Goal: Task Accomplishment & Management: Manage account settings

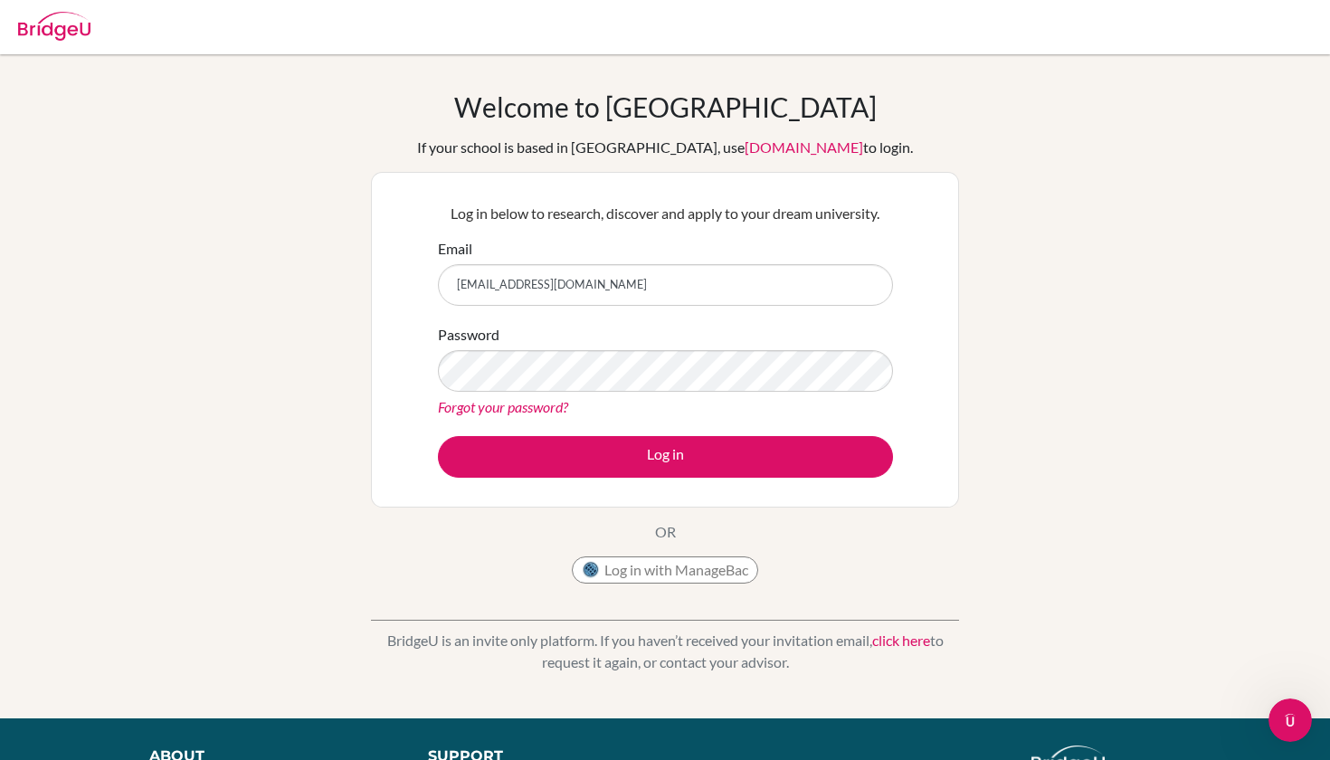
type input "[EMAIL_ADDRESS][DOMAIN_NAME]"
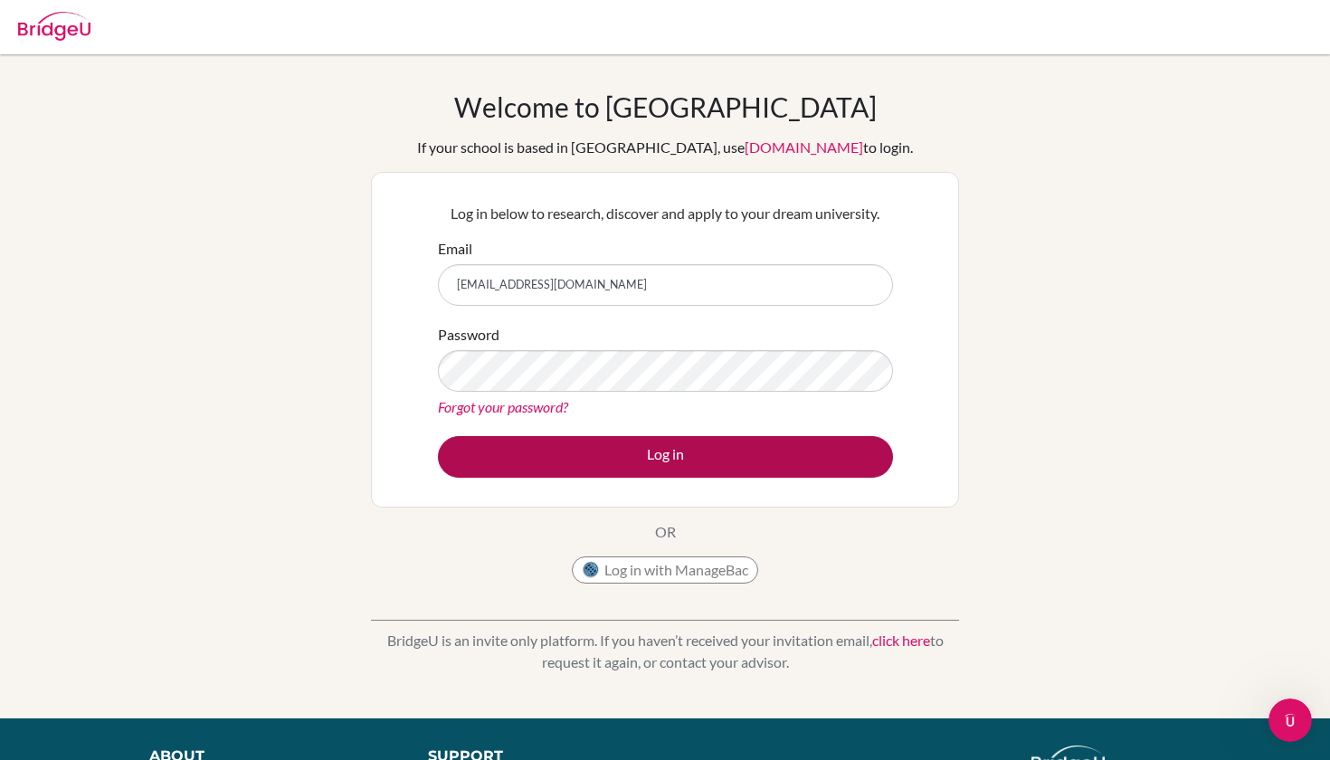
click at [738, 457] on button "Log in" at bounding box center [665, 457] width 455 height 42
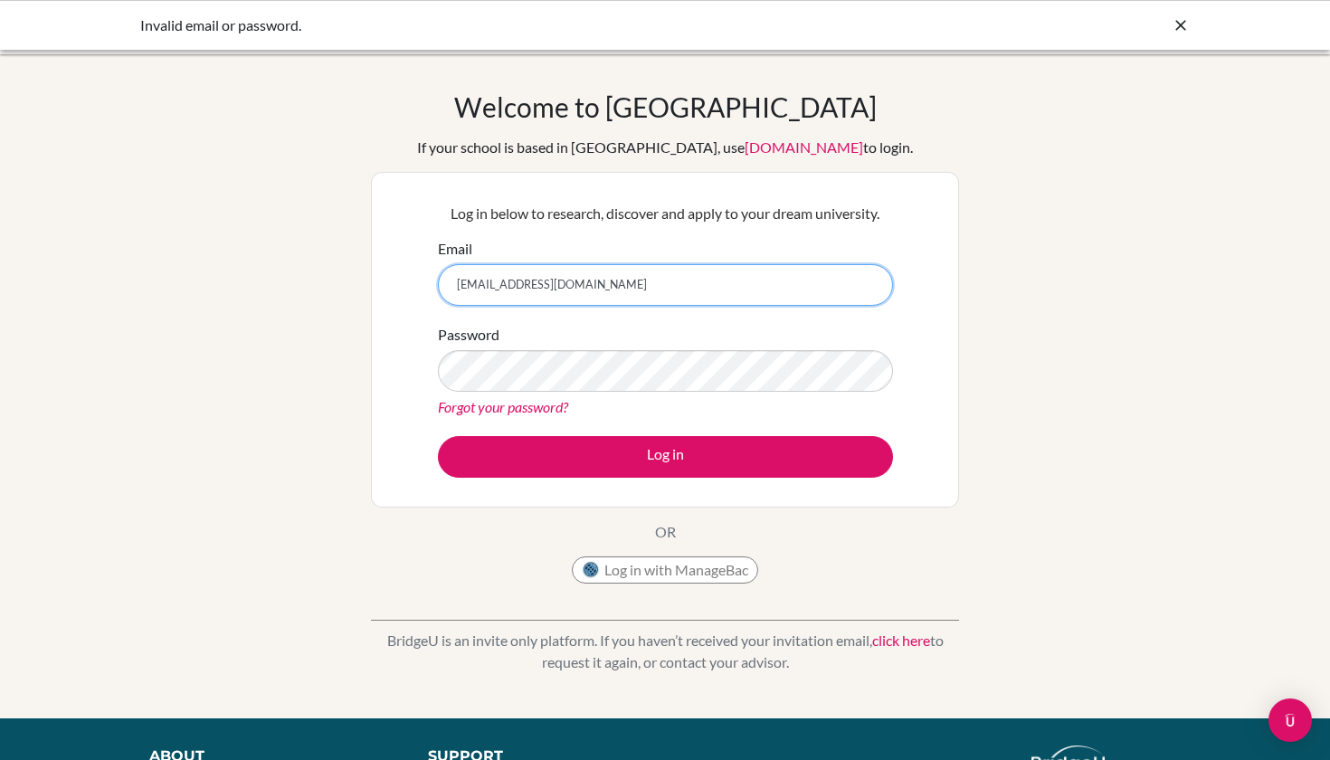
scroll to position [27, 0]
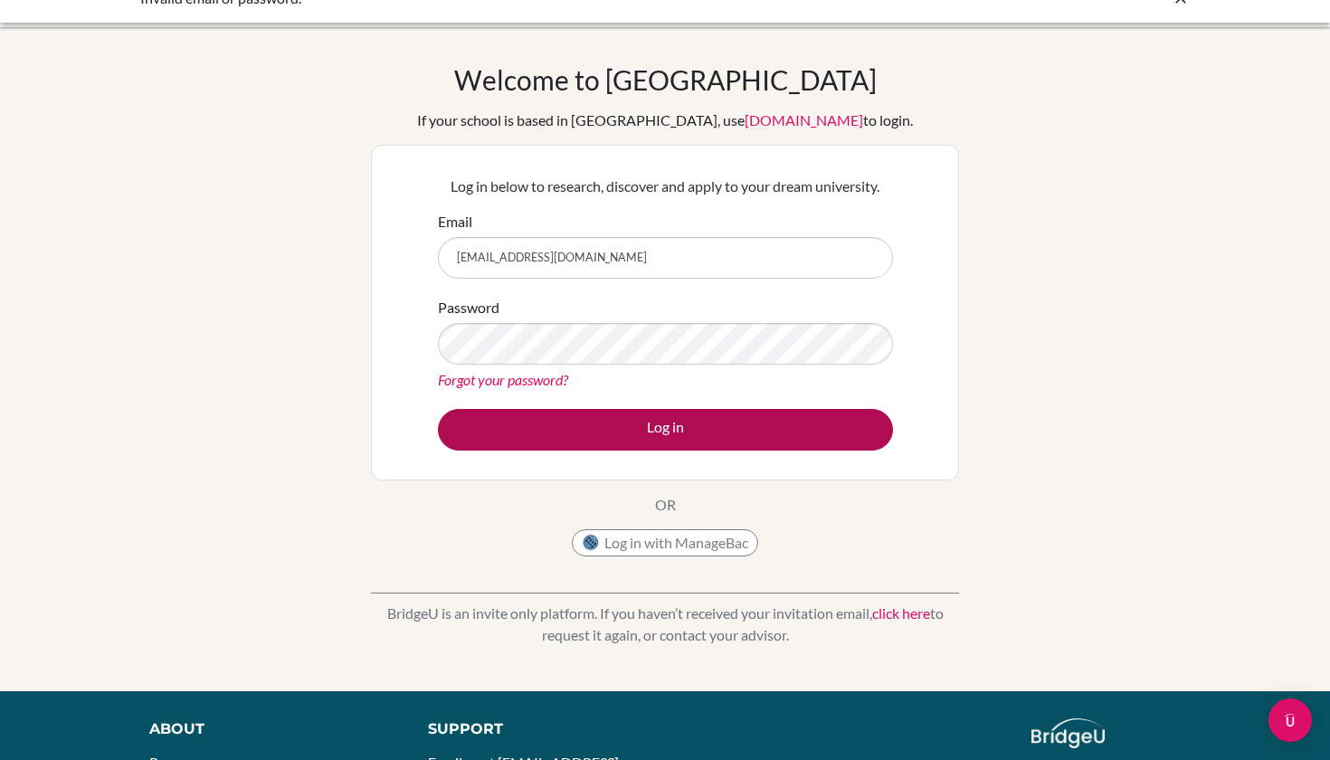
click at [716, 422] on button "Log in" at bounding box center [665, 430] width 455 height 42
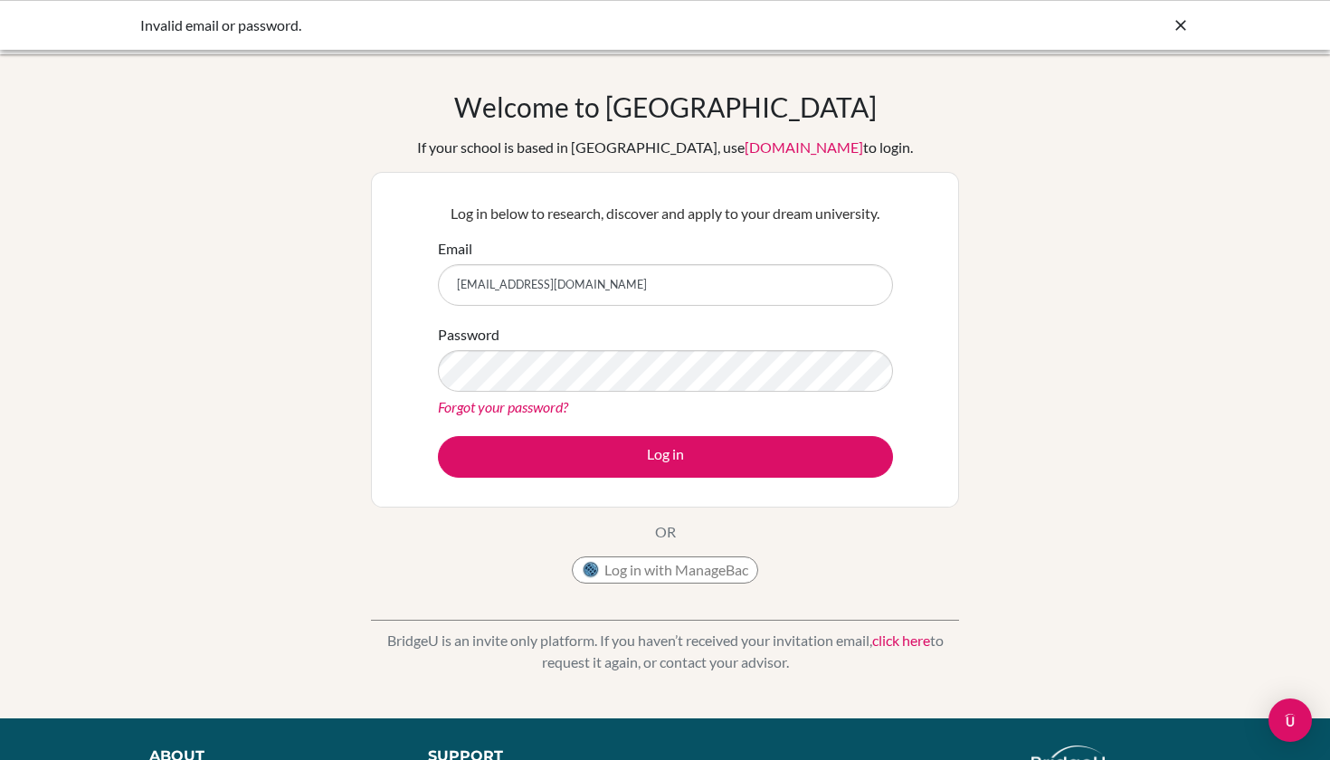
click at [368, 432] on div "Welcome to BridgeU If your school is based in China, use app.bridge-u.com.cn to…" at bounding box center [665, 386] width 1330 height 592
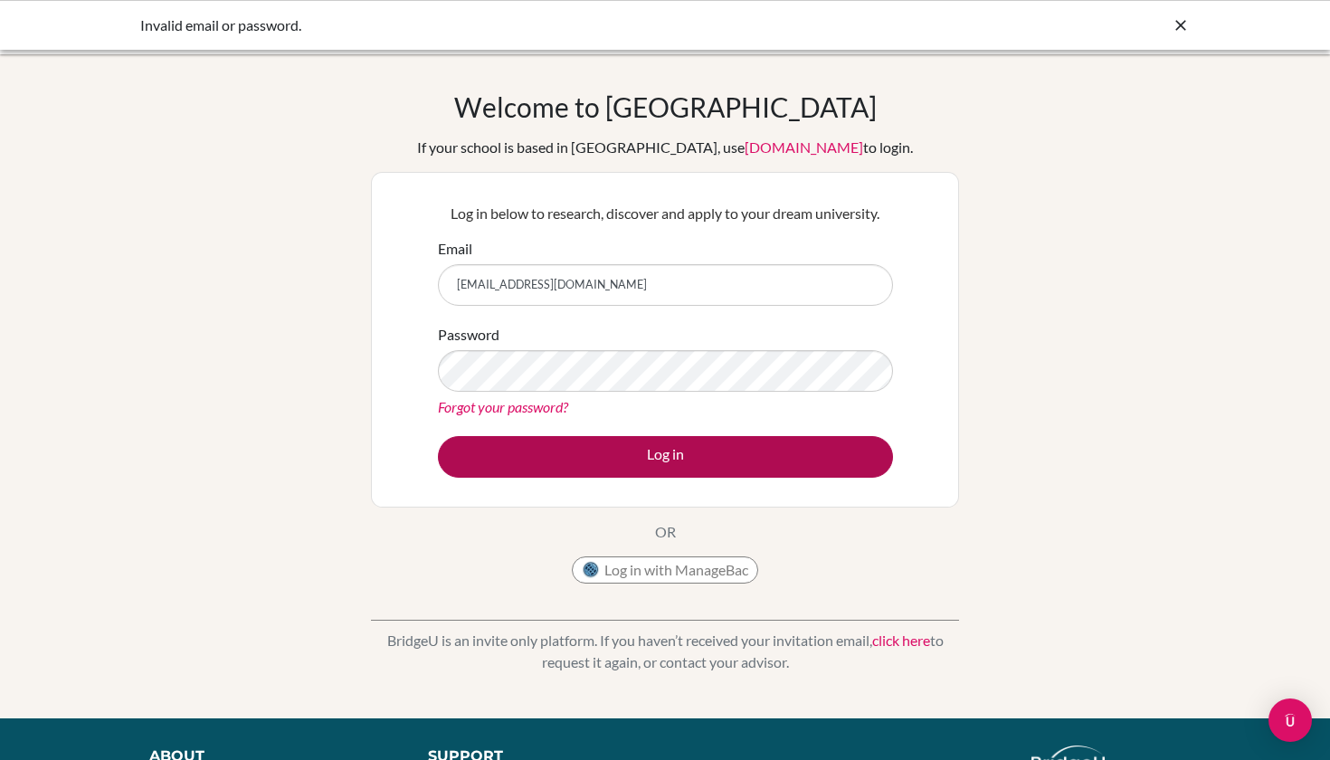
click at [657, 469] on button "Log in" at bounding box center [665, 457] width 455 height 42
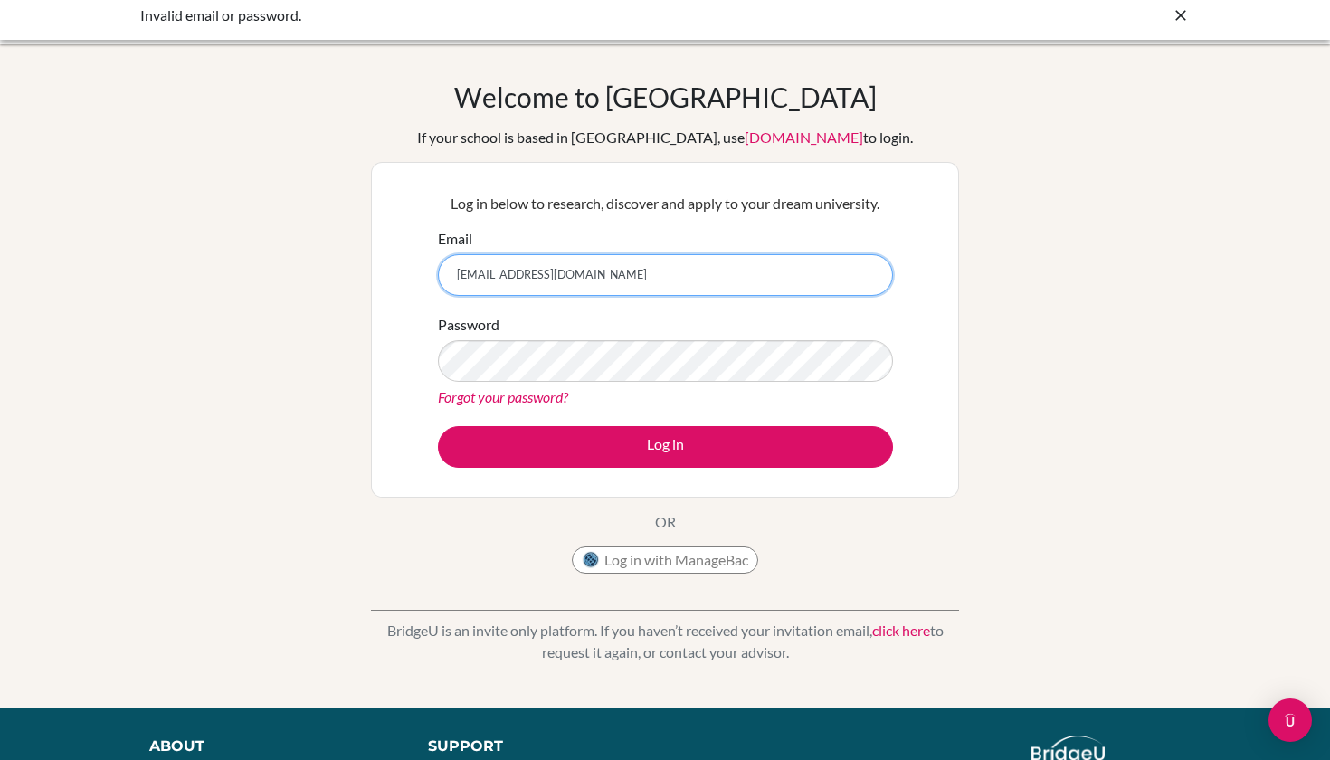
scroll to position [14, 0]
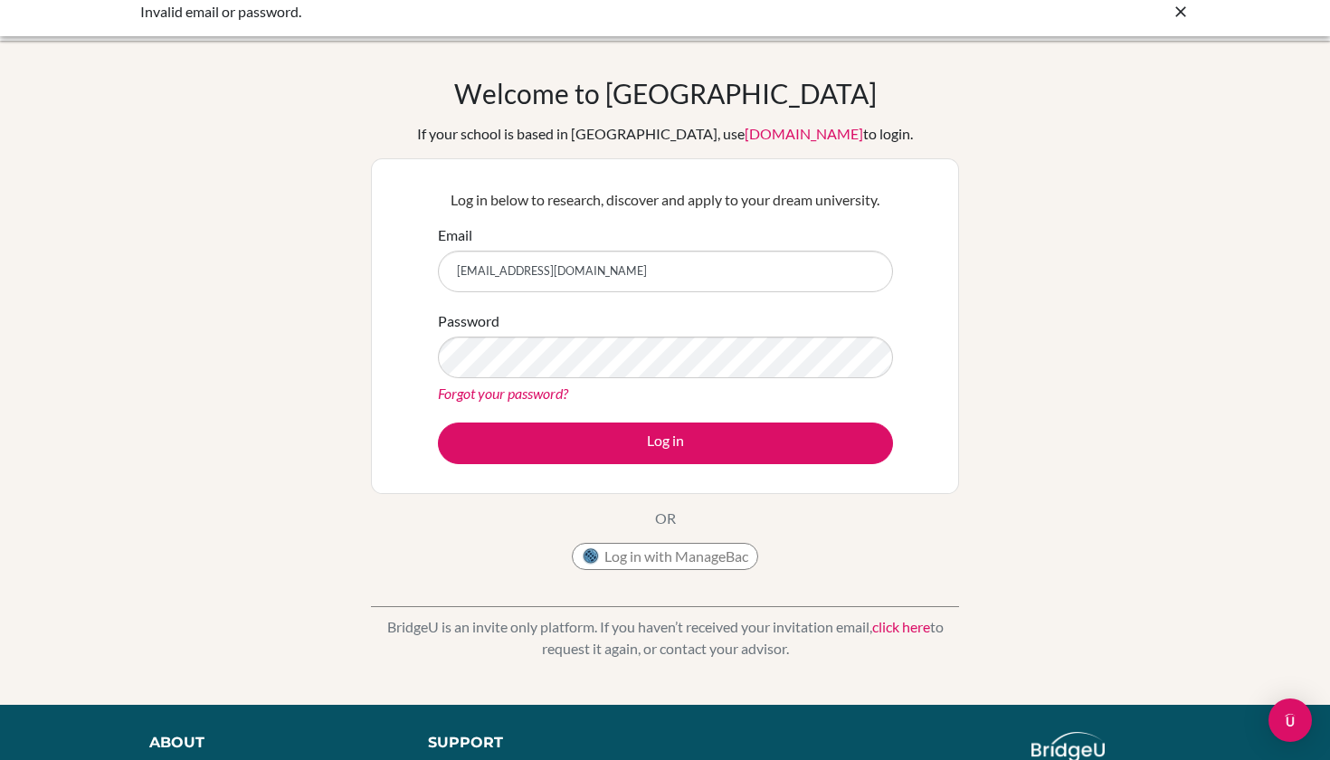
click at [697, 564] on button "Log in with ManageBac" at bounding box center [665, 556] width 186 height 27
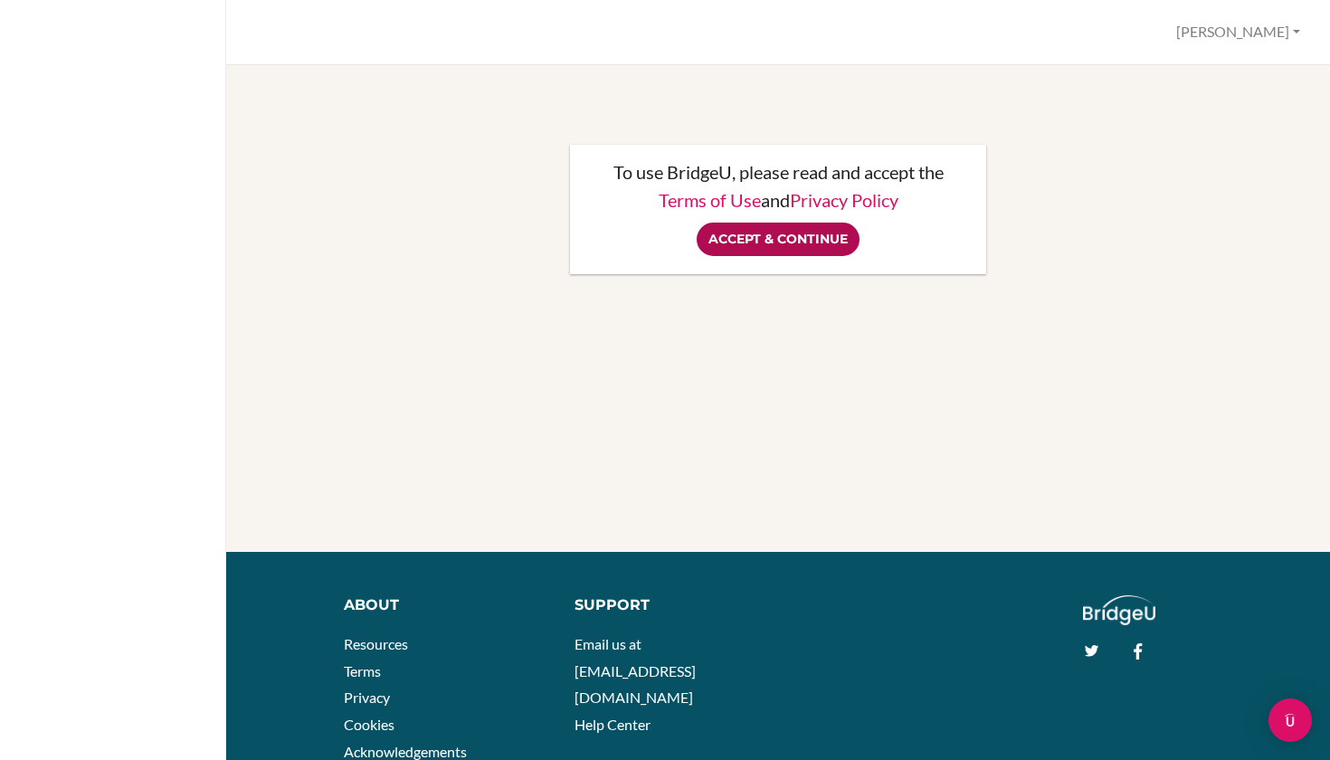
click at [820, 245] on input "Accept & Continue" at bounding box center [778, 239] width 163 height 33
